Goal: Task Accomplishment & Management: Complete application form

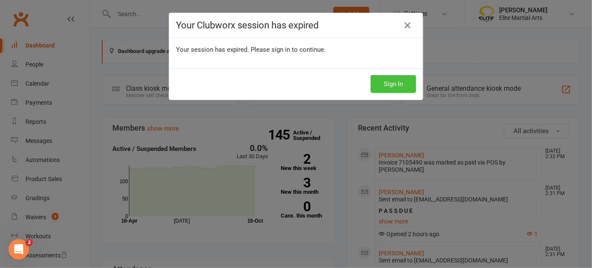
click at [384, 83] on button "Sign In" at bounding box center [393, 84] width 45 height 18
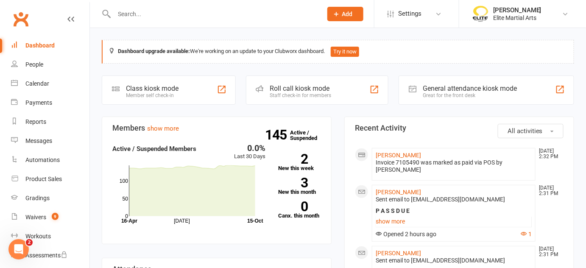
click at [129, 13] on input "text" at bounding box center [214, 14] width 205 height 12
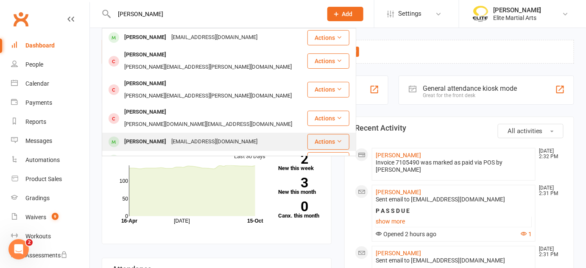
type input "perez"
click at [152, 136] on div "Daniel Perez" at bounding box center [145, 142] width 47 height 12
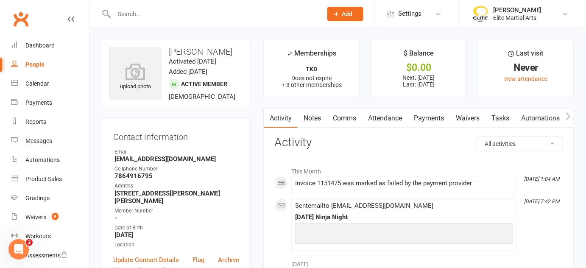
click at [424, 118] on link "Payments" at bounding box center [429, 119] width 42 height 20
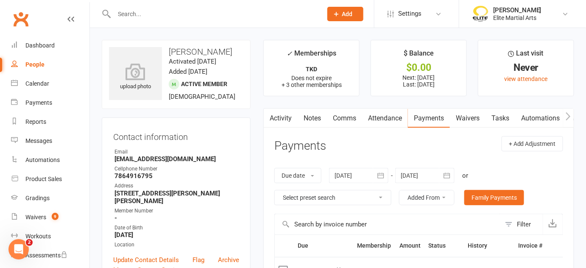
click at [143, 14] on input "text" at bounding box center [214, 14] width 205 height 12
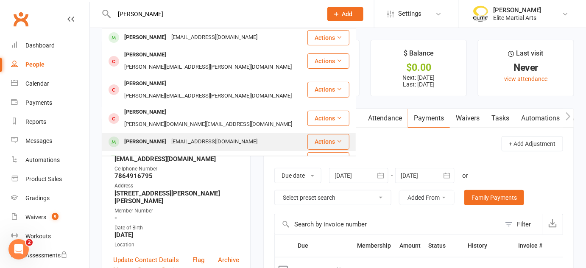
type input "perez"
click at [148, 136] on div "Daniel Perez" at bounding box center [145, 142] width 47 height 12
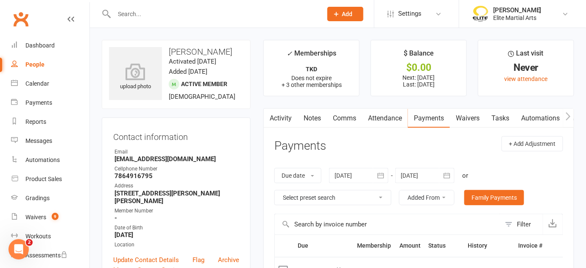
click at [431, 119] on link "Payments" at bounding box center [429, 119] width 42 height 20
click at [127, 15] on input "text" at bounding box center [214, 14] width 205 height 12
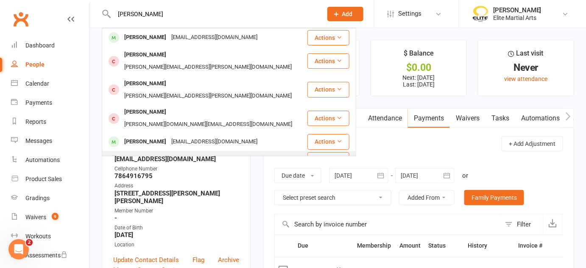
type input "perez"
click at [143, 154] on div "Andres Perez" at bounding box center [145, 160] width 47 height 12
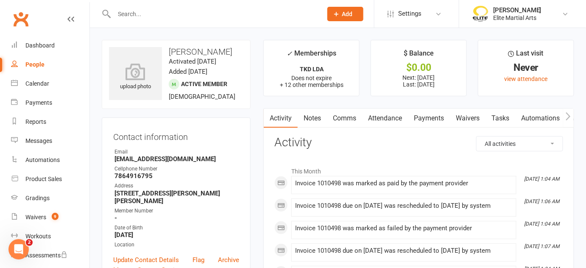
click at [429, 113] on link "Payments" at bounding box center [429, 119] width 42 height 20
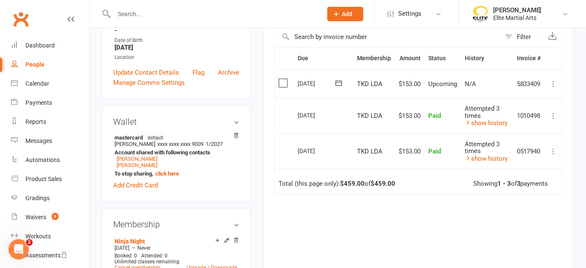
click at [137, 14] on input "text" at bounding box center [214, 14] width 205 height 12
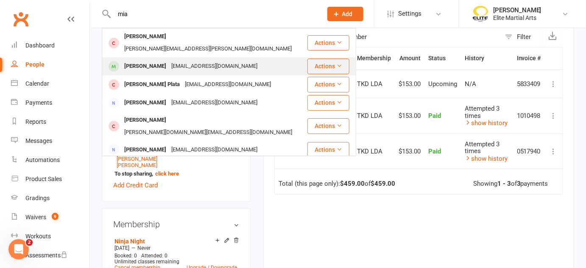
type input "mia"
click at [156, 61] on div "[PERSON_NAME]" at bounding box center [145, 66] width 47 height 12
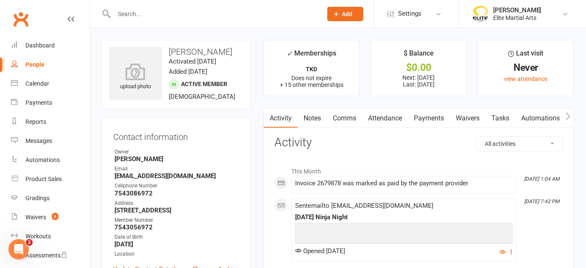
click at [428, 117] on link "Payments" at bounding box center [429, 119] width 42 height 20
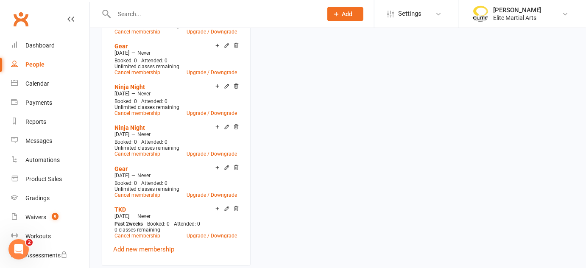
scroll to position [996, 0]
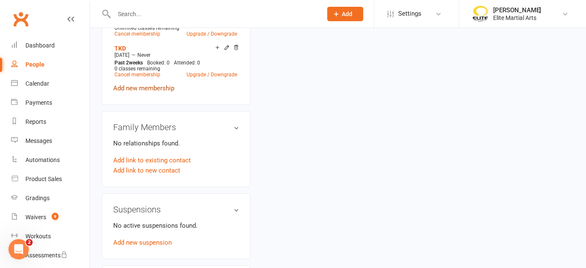
click at [151, 92] on link "Add new membership" at bounding box center [143, 88] width 61 height 8
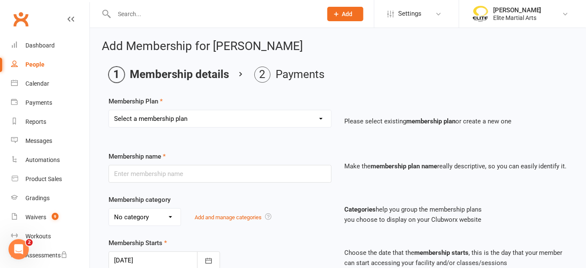
click at [318, 118] on select "Select a membership plan Create new Membership Plan Taekwondodo Kickboxing Jiuj…" at bounding box center [220, 118] width 222 height 17
click at [323, 117] on select "Select a membership plan Create new Membership Plan Taekwondodo Kickboxing Jiuj…" at bounding box center [220, 118] width 222 height 17
select select "13"
click at [109, 110] on select "Select a membership plan Create new Membership Plan Taekwondodo Kickboxing Jiuj…" at bounding box center [220, 118] width 222 height 17
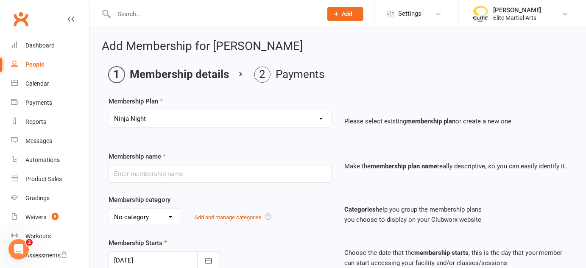
type input "Ninja Night"
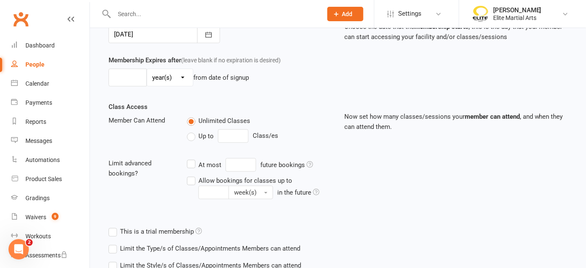
scroll to position [286, 0]
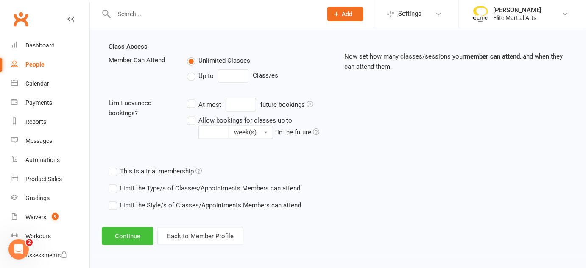
click at [122, 236] on button "Continue" at bounding box center [128, 236] width 52 height 18
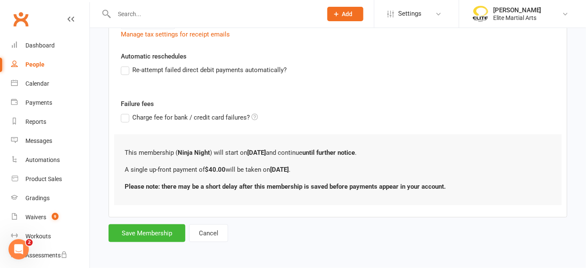
scroll to position [0, 0]
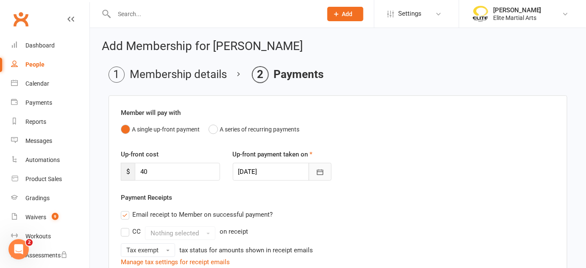
click at [323, 173] on icon "button" at bounding box center [320, 173] width 6 height 6
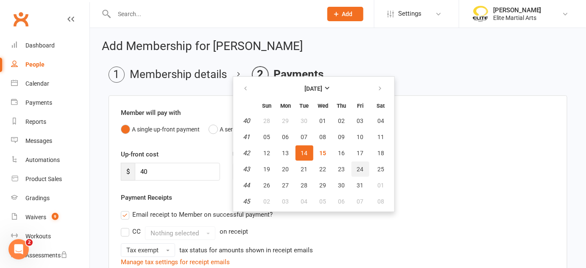
click at [357, 168] on span "24" at bounding box center [360, 169] width 7 height 7
type input "24 Oct 2025"
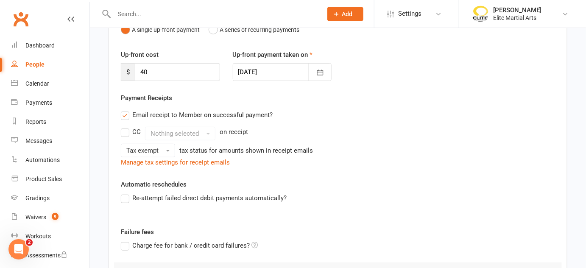
scroll to position [226, 0]
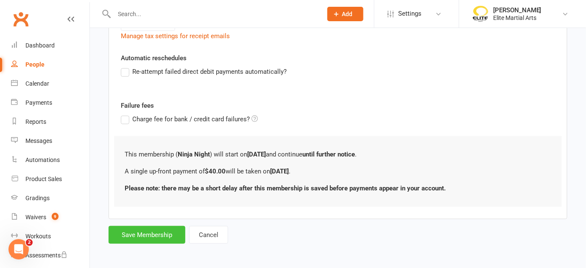
click at [156, 235] on button "Save Membership" at bounding box center [147, 235] width 77 height 18
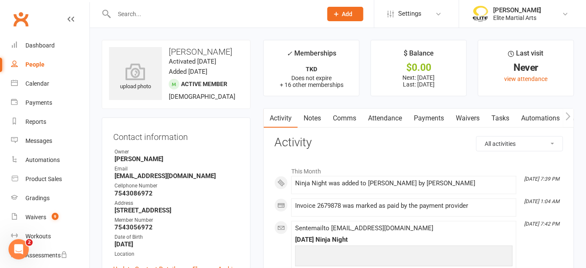
click at [147, 14] on input "text" at bounding box center [214, 14] width 205 height 12
click at [434, 118] on link "Payments" at bounding box center [429, 119] width 42 height 20
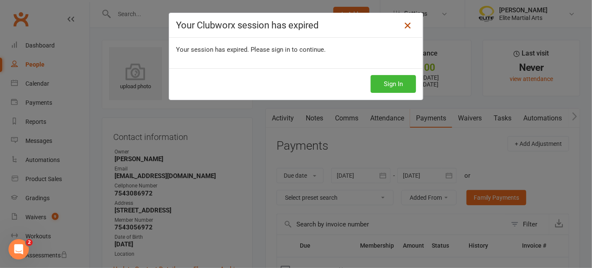
click at [404, 25] on icon at bounding box center [407, 25] width 10 height 10
